Goal: Information Seeking & Learning: Learn about a topic

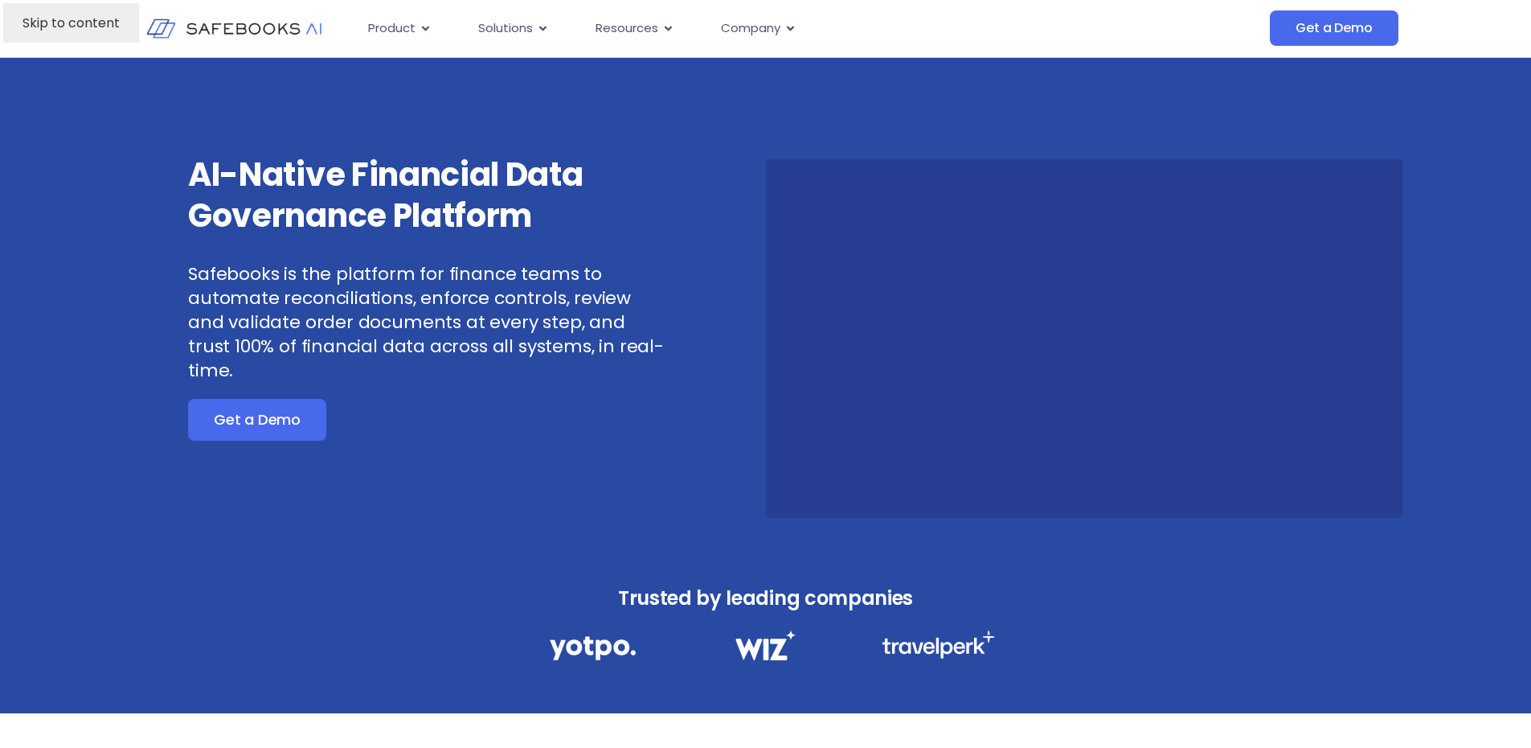
click at [58, 6] on link "Skip to content" at bounding box center [71, 22] width 136 height 39
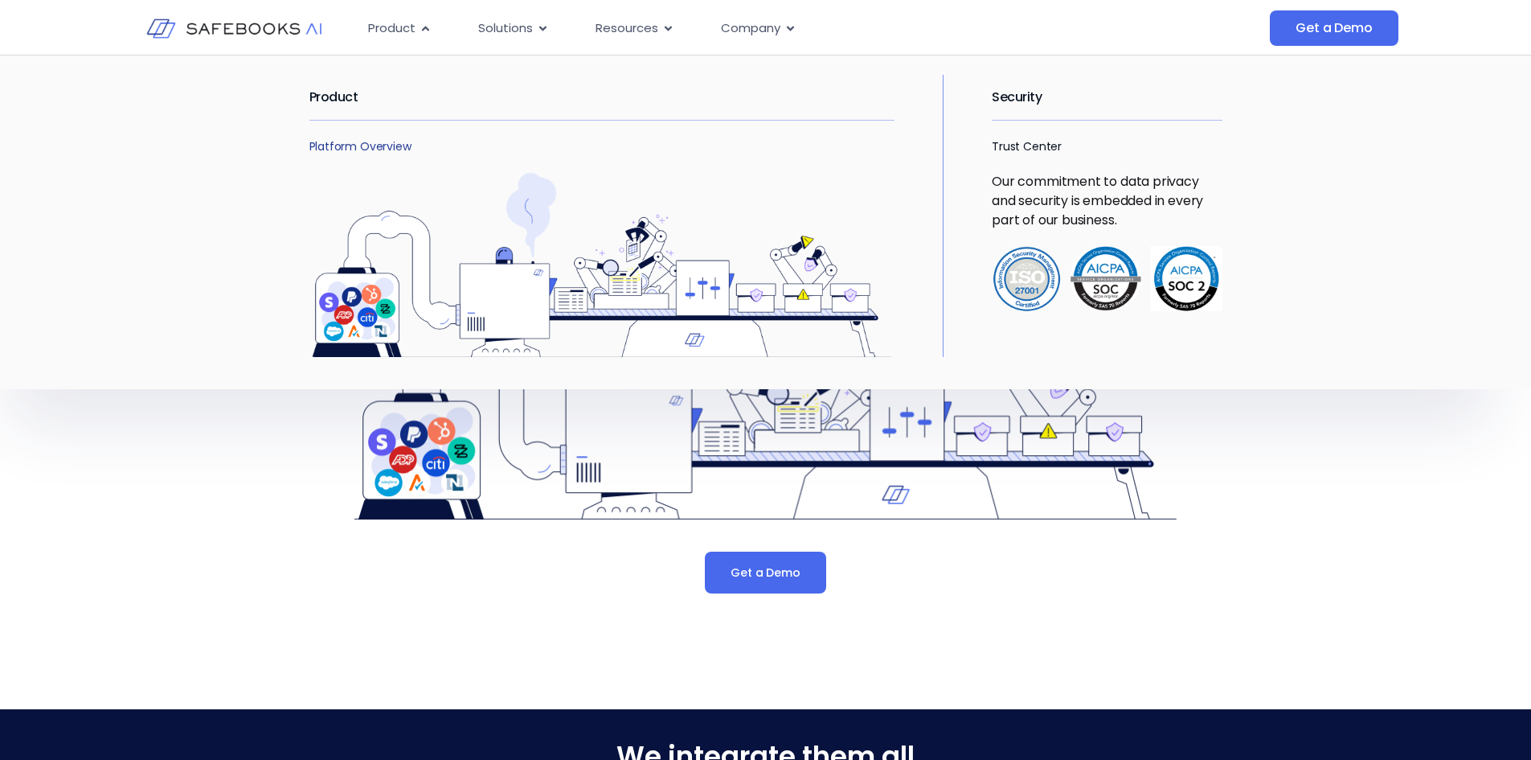
click at [332, 142] on link "Platform Overview" at bounding box center [360, 146] width 102 height 16
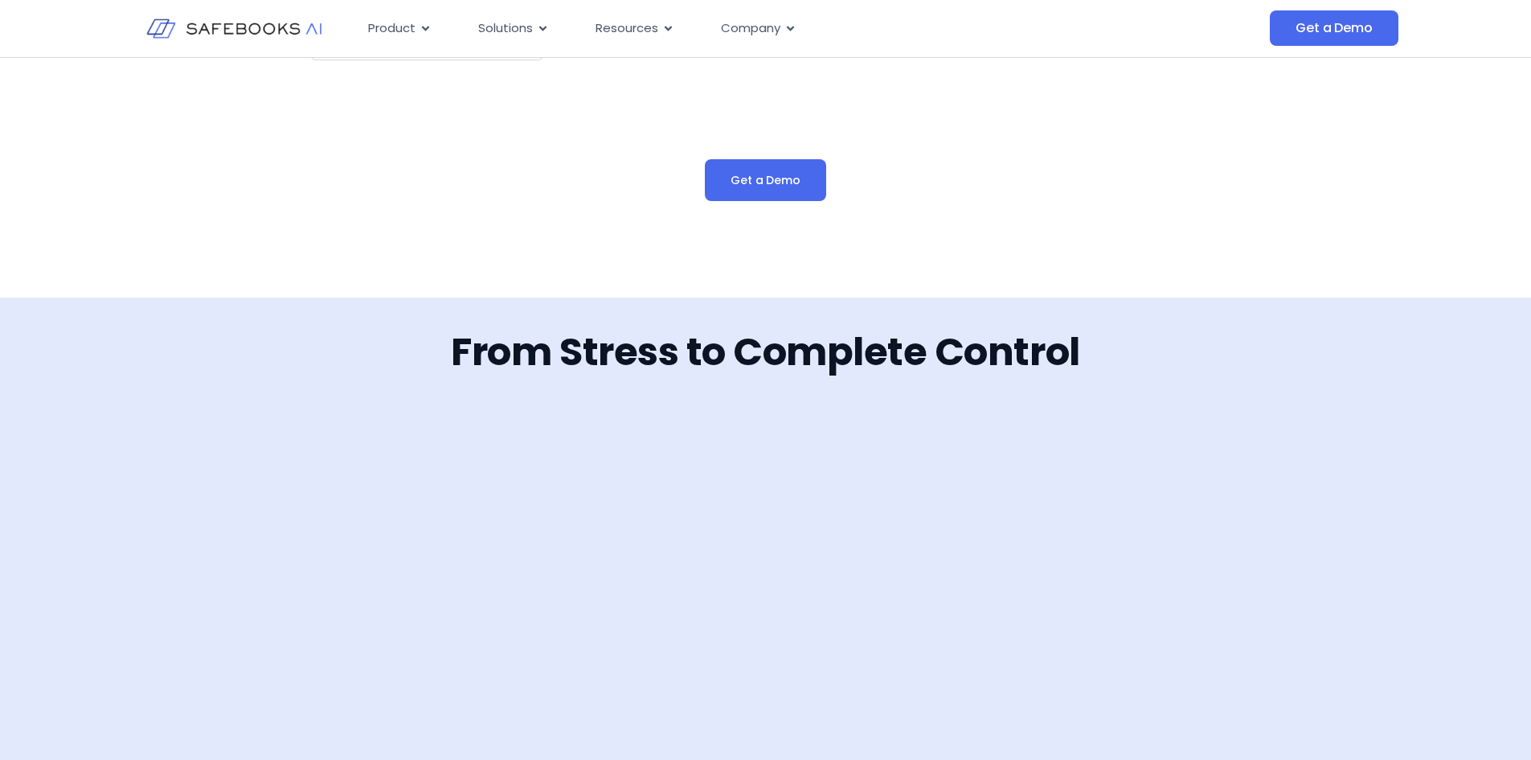
scroll to position [2492, 0]
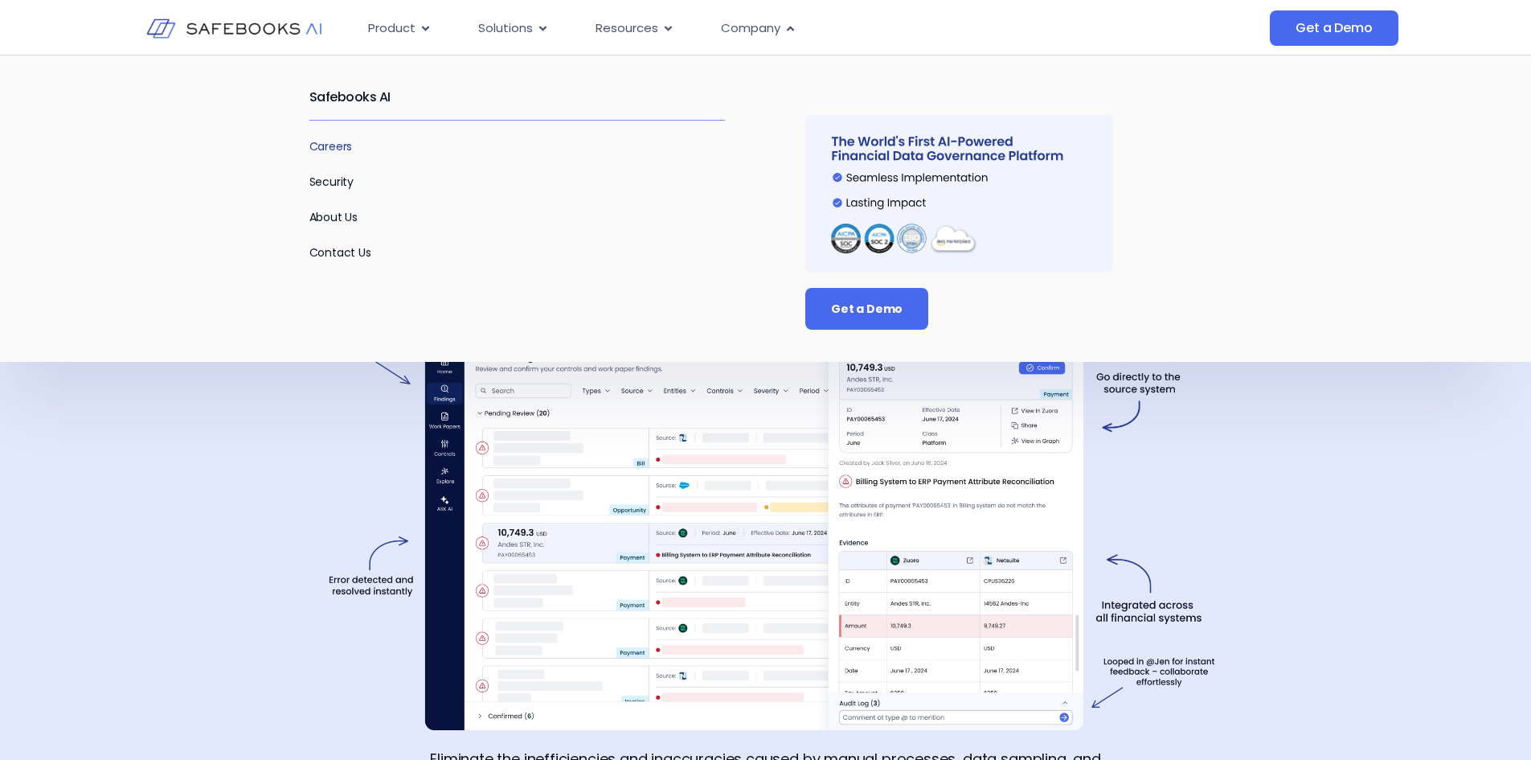
click at [330, 145] on link "Careers" at bounding box center [330, 146] width 43 height 16
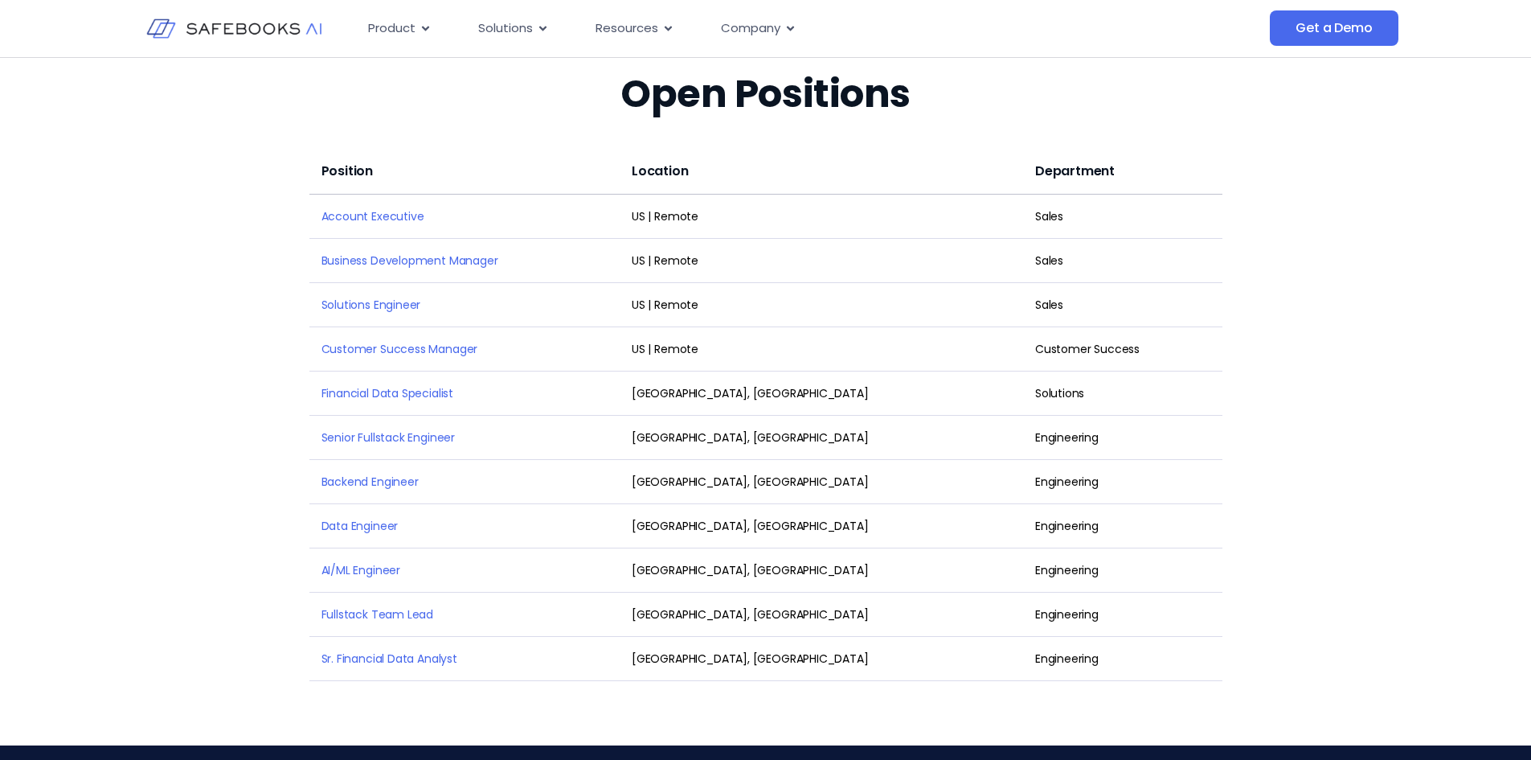
scroll to position [2090, 0]
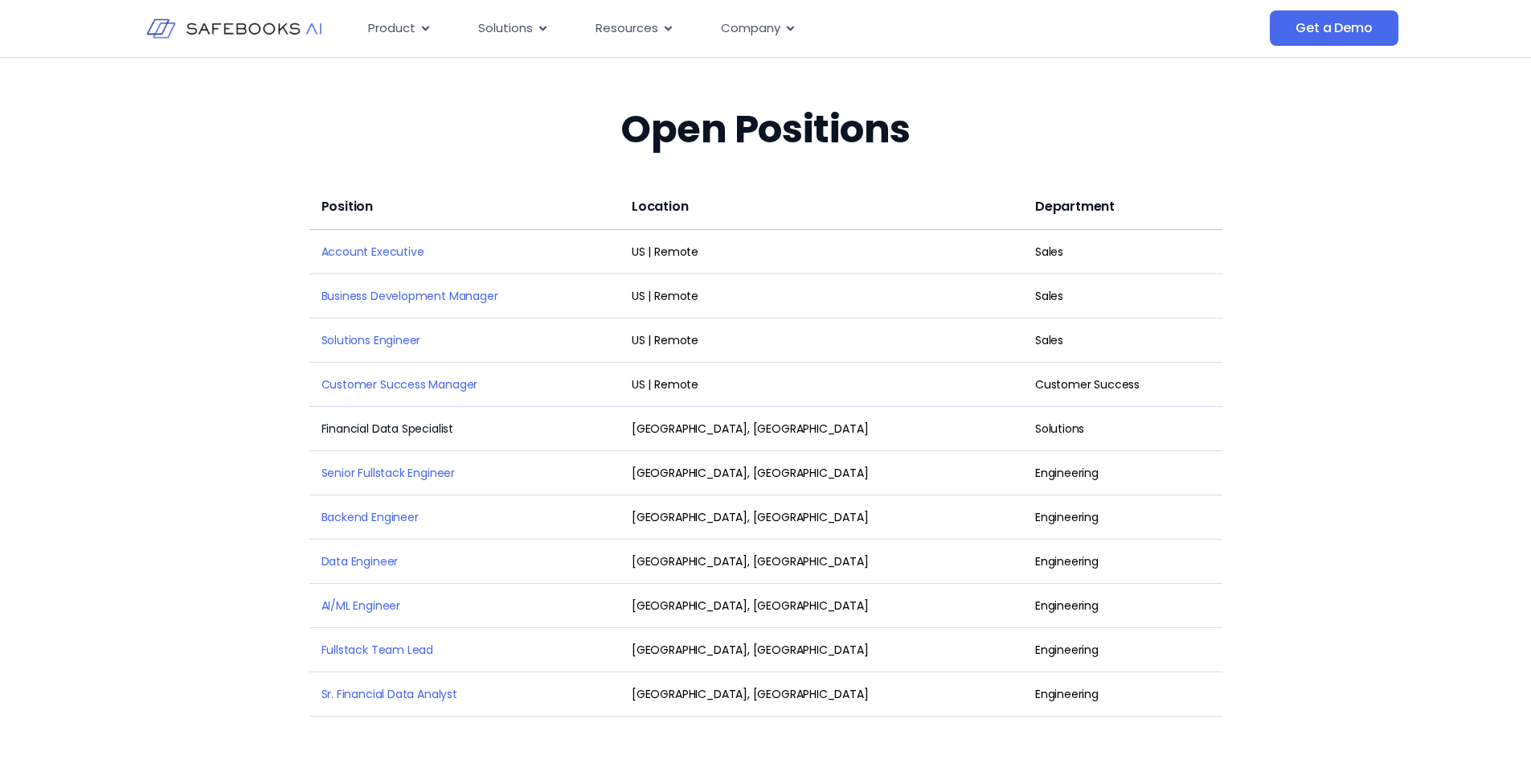
click at [361, 420] on link "Financial Data Specialist" at bounding box center [388, 428] width 133 height 16
